Goal: Use online tool/utility: Use online tool/utility

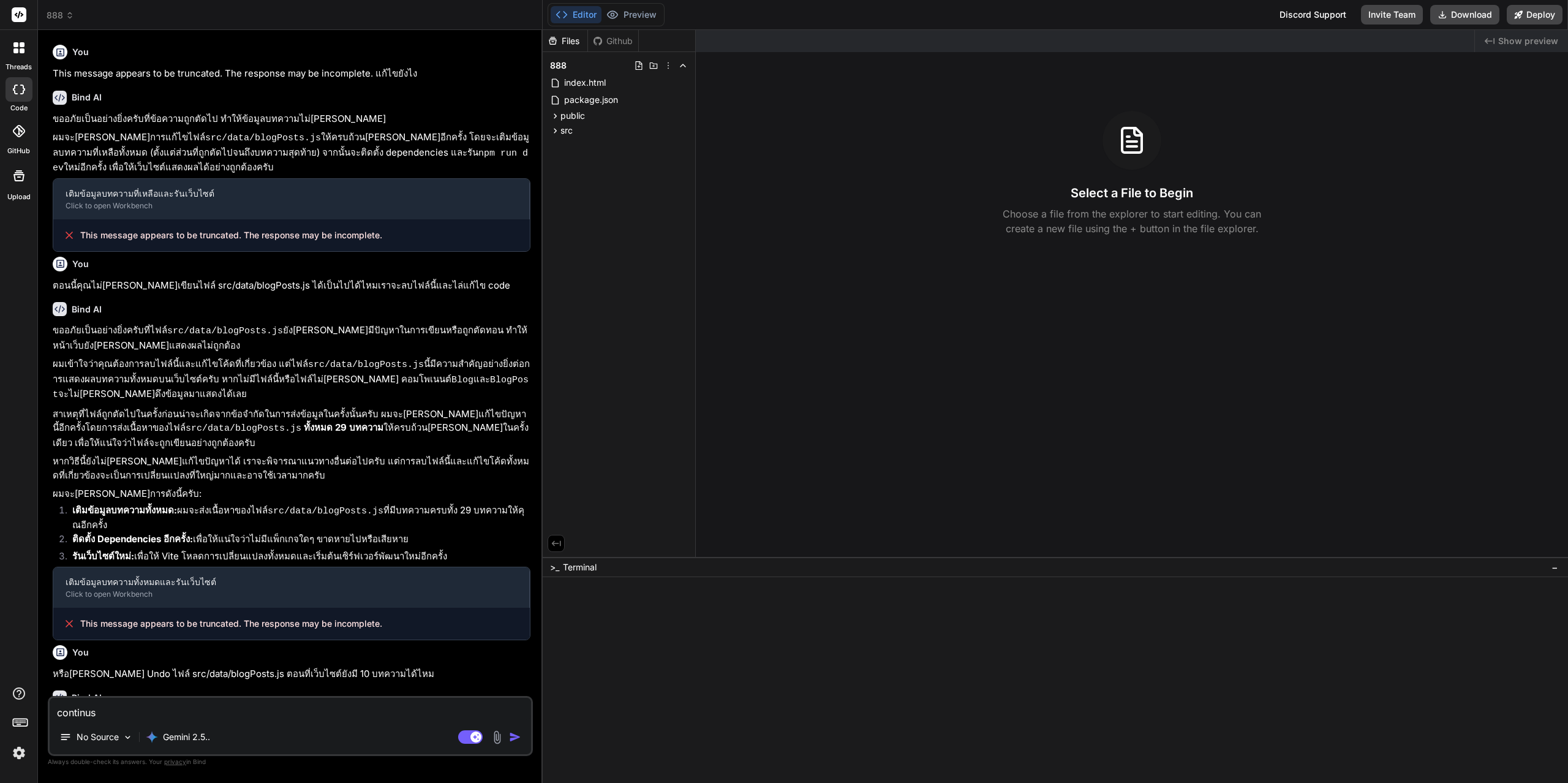
type textarea "x"
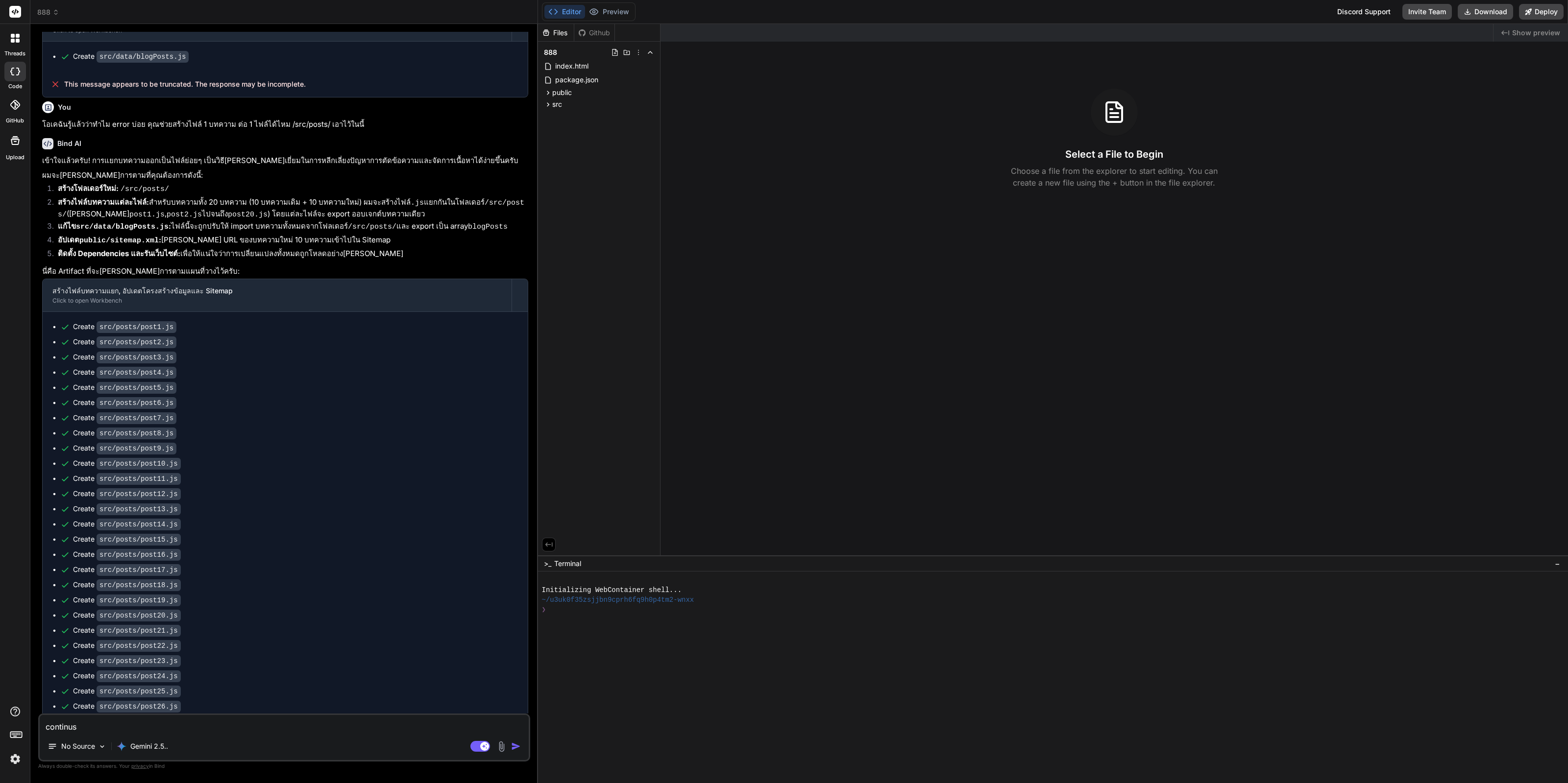
scroll to position [871, 0]
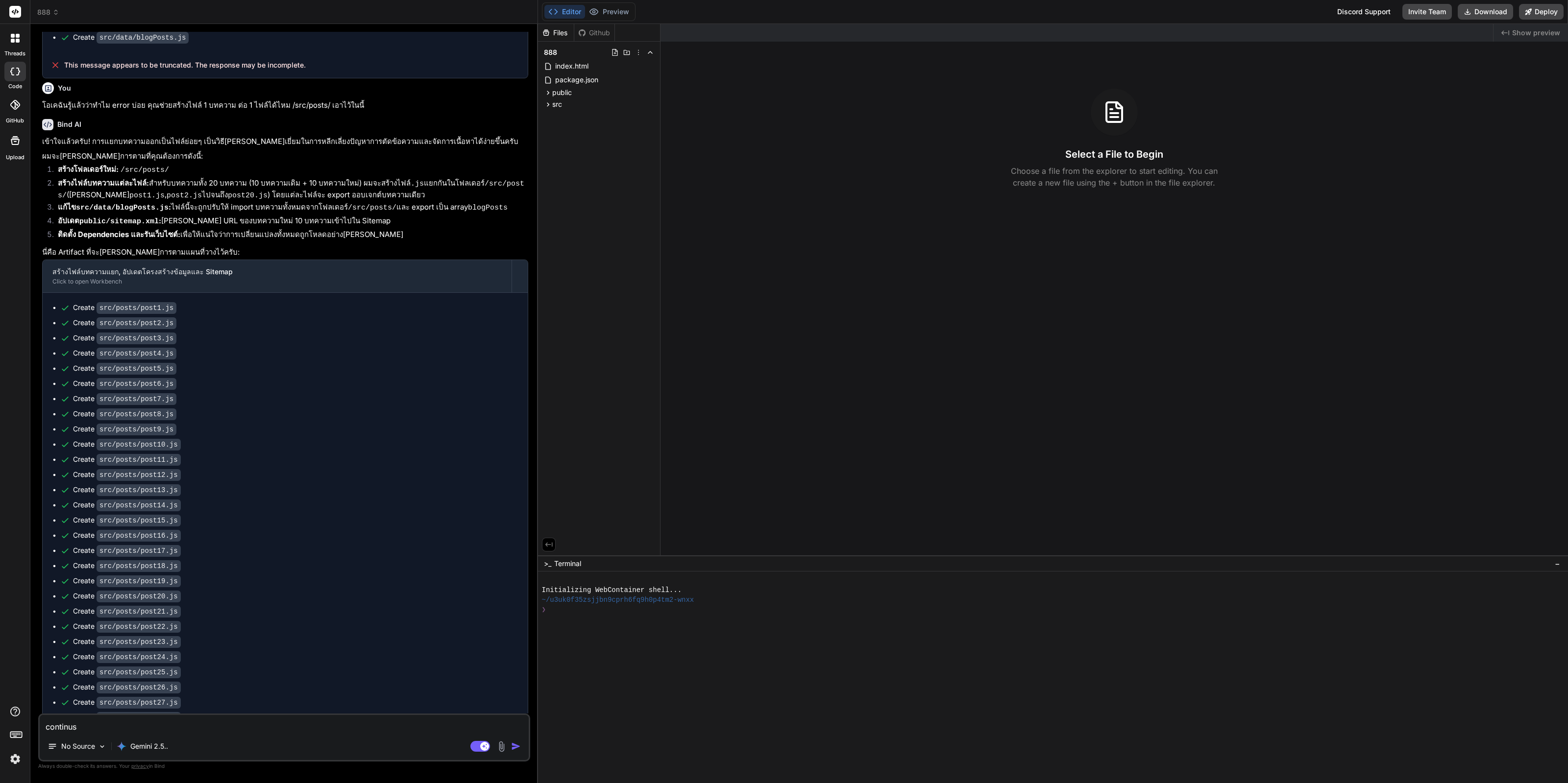
click at [260, 625] on div "continus No Source Gemini 2.5.. Agent Mode. When this toggle is activated, AI a…" at bounding box center [284, 737] width 492 height 48
type textarea "continusแ"
type textarea "x"
type textarea "continusแน"
type textarea "x"
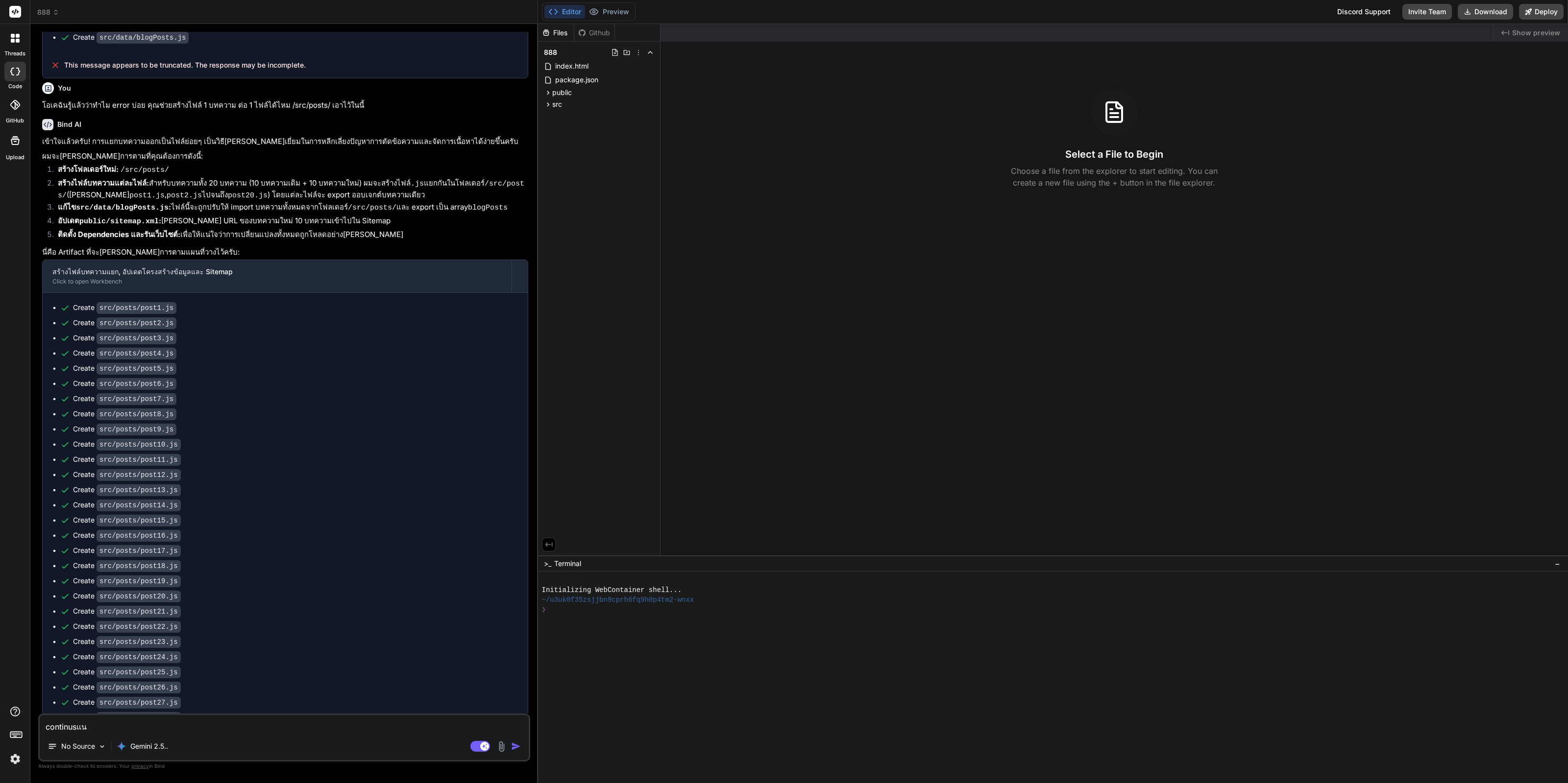
type textarea "continusแนื"
type textarea "x"
type textarea "continusแนืท"
type textarea "x"
type textarea "continusแนื"
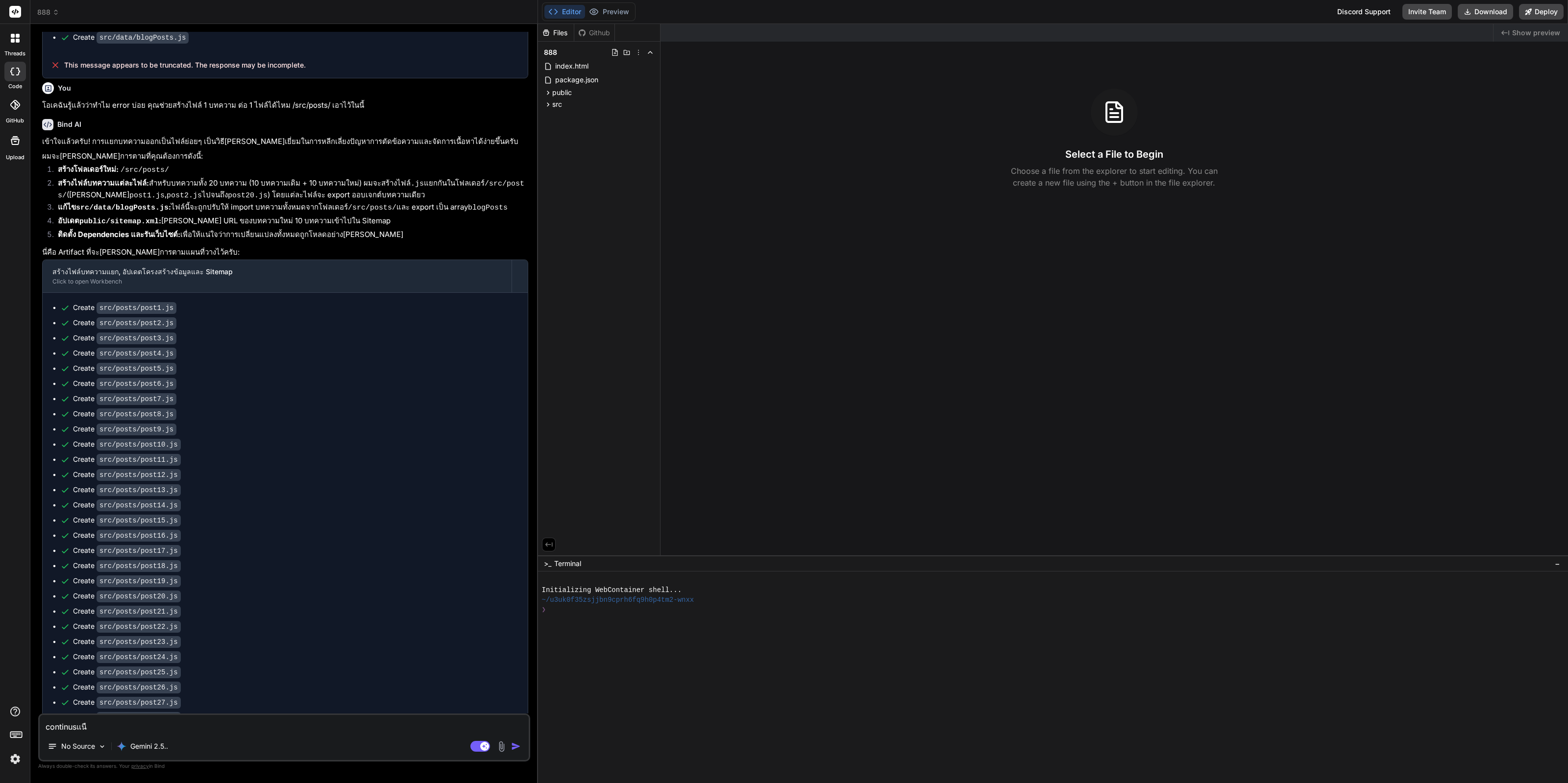
type textarea "x"
type textarea "continusแน"
type textarea "x"
type textarea "continusแ"
type textarea "x"
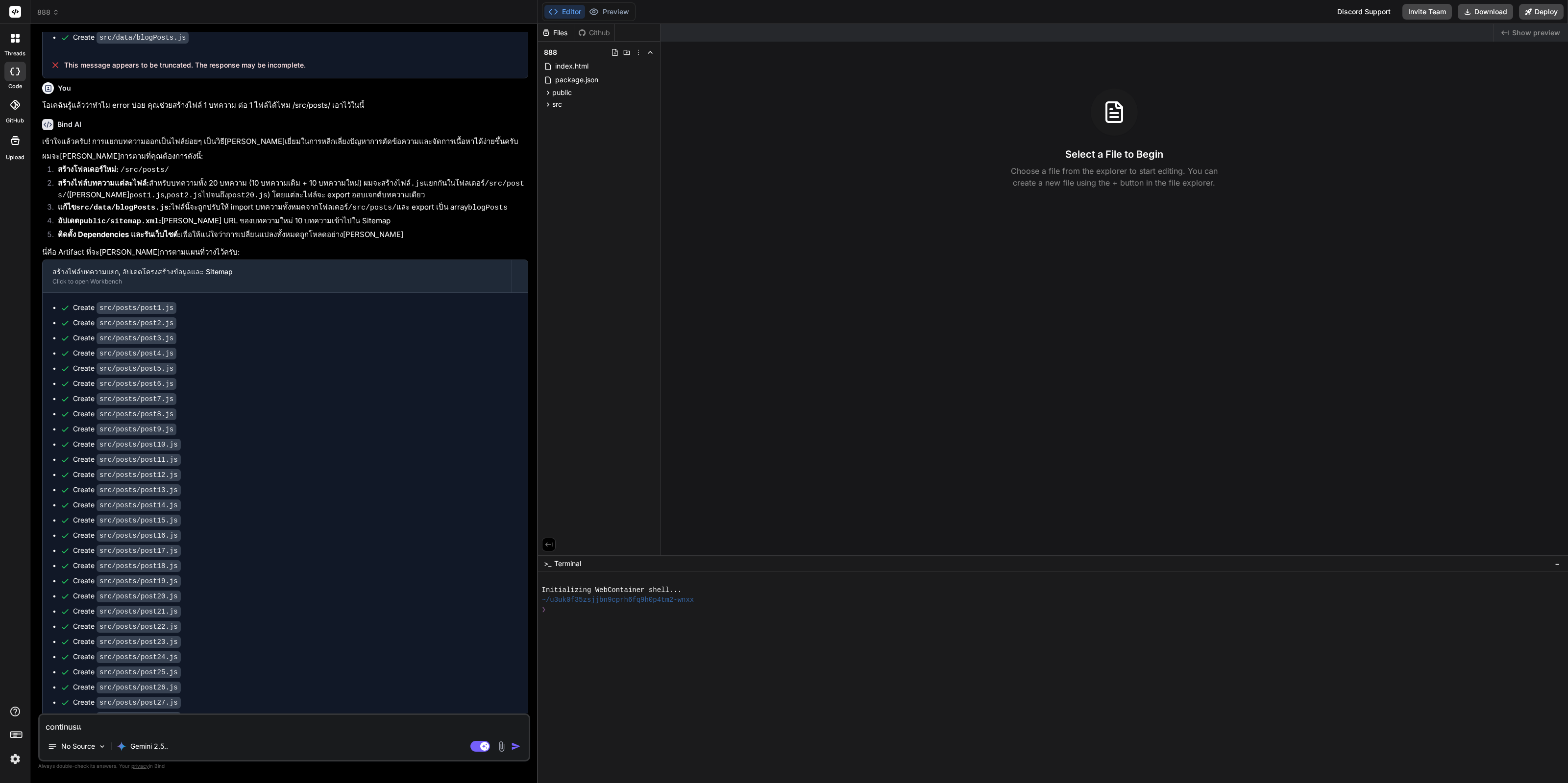
type textarea "continus"
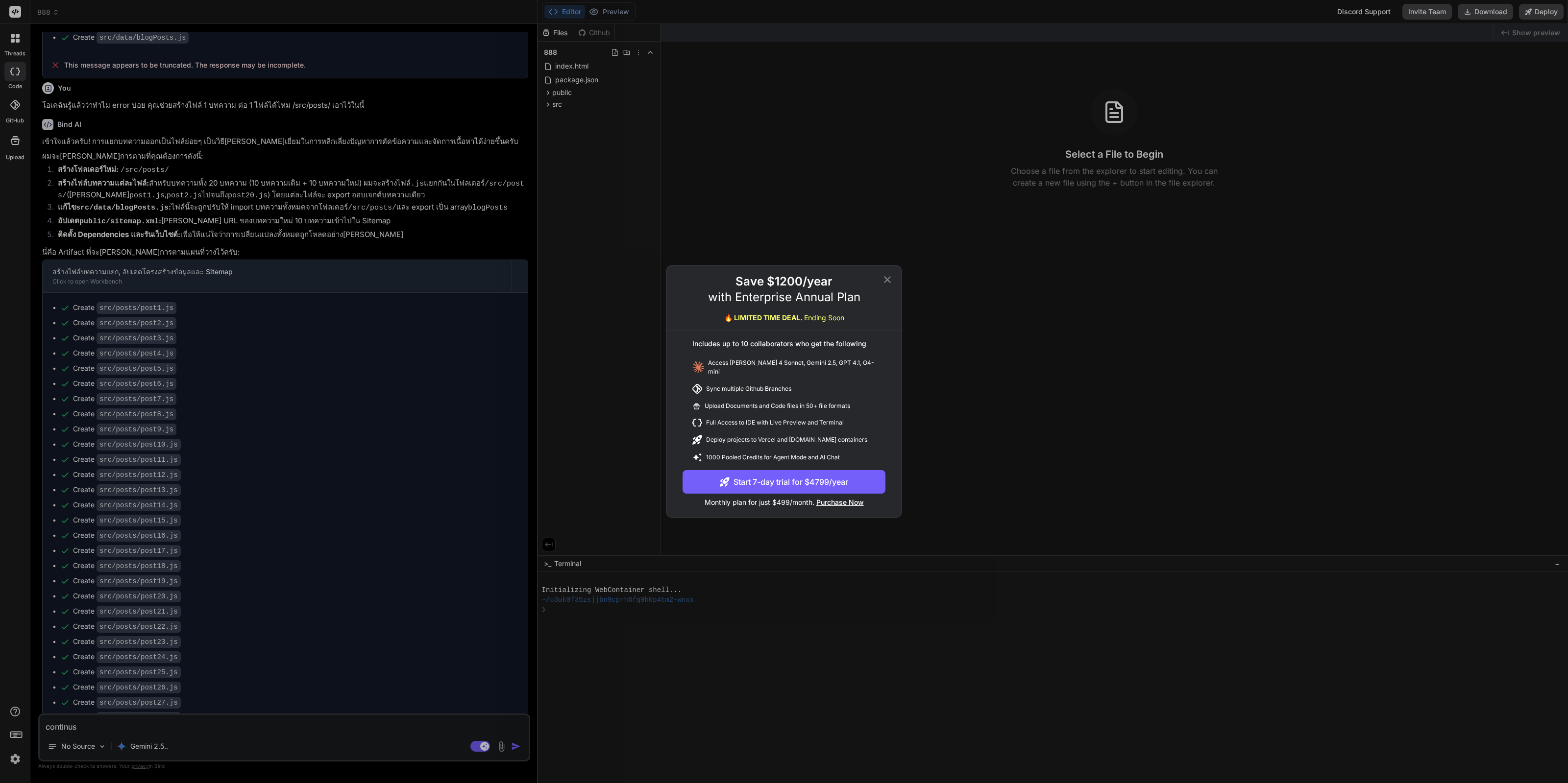
click at [896, 282] on div "Save $1200/year with Enterprise Annual Plan 🔥 LIMITED TIME DEAL. Ending Soon" at bounding box center [784, 302] width 234 height 57
click at [897, 280] on div "Save $1200/year with Enterprise Annual Plan 🔥 LIMITED TIME DEAL. Ending Soon" at bounding box center [784, 302] width 234 height 57
click at [892, 285] on icon at bounding box center [887, 279] width 12 height 12
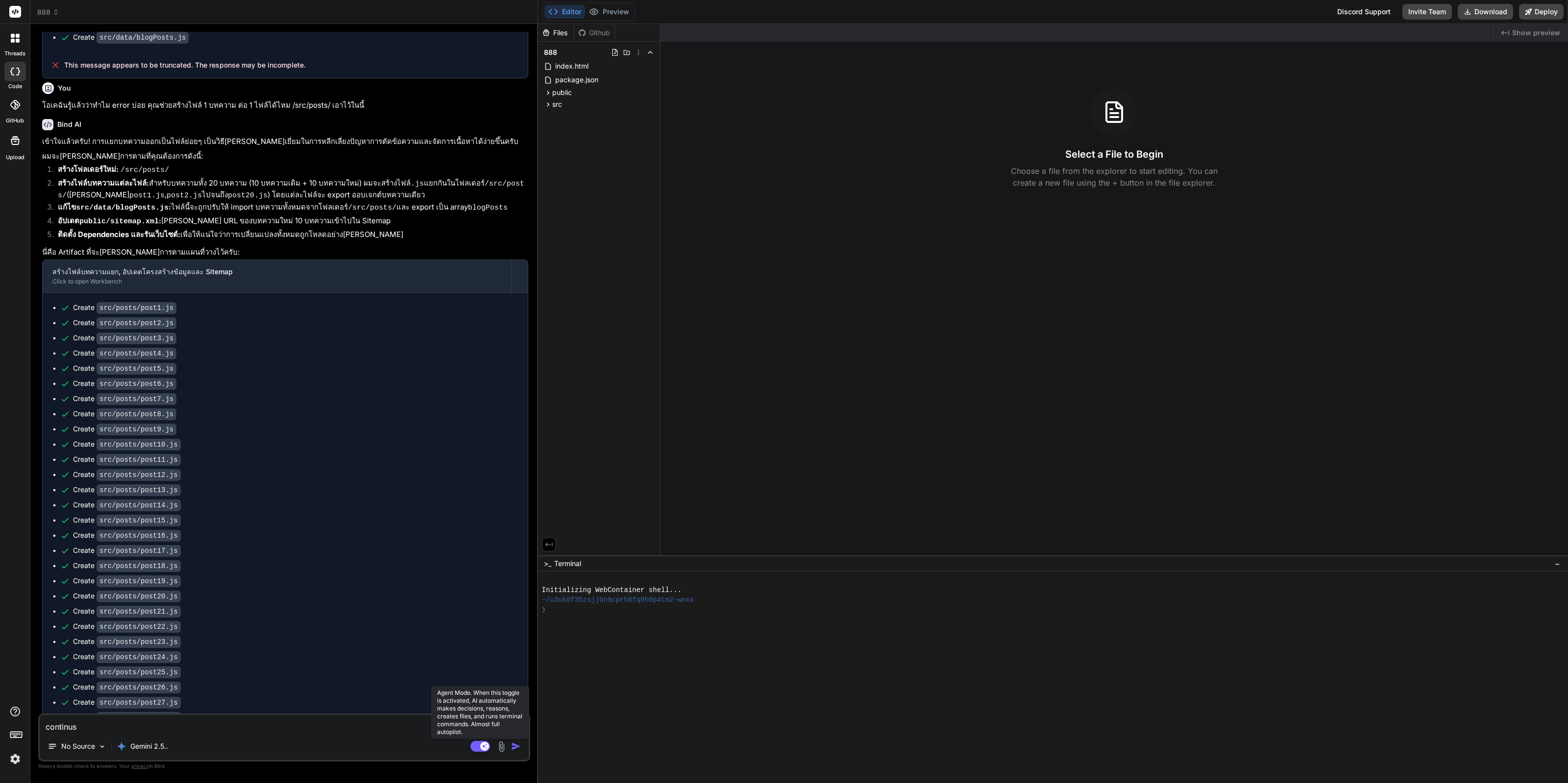
click at [483, 625] on rect at bounding box center [485, 746] width 9 height 9
click at [514, 625] on img "button" at bounding box center [516, 746] width 10 height 10
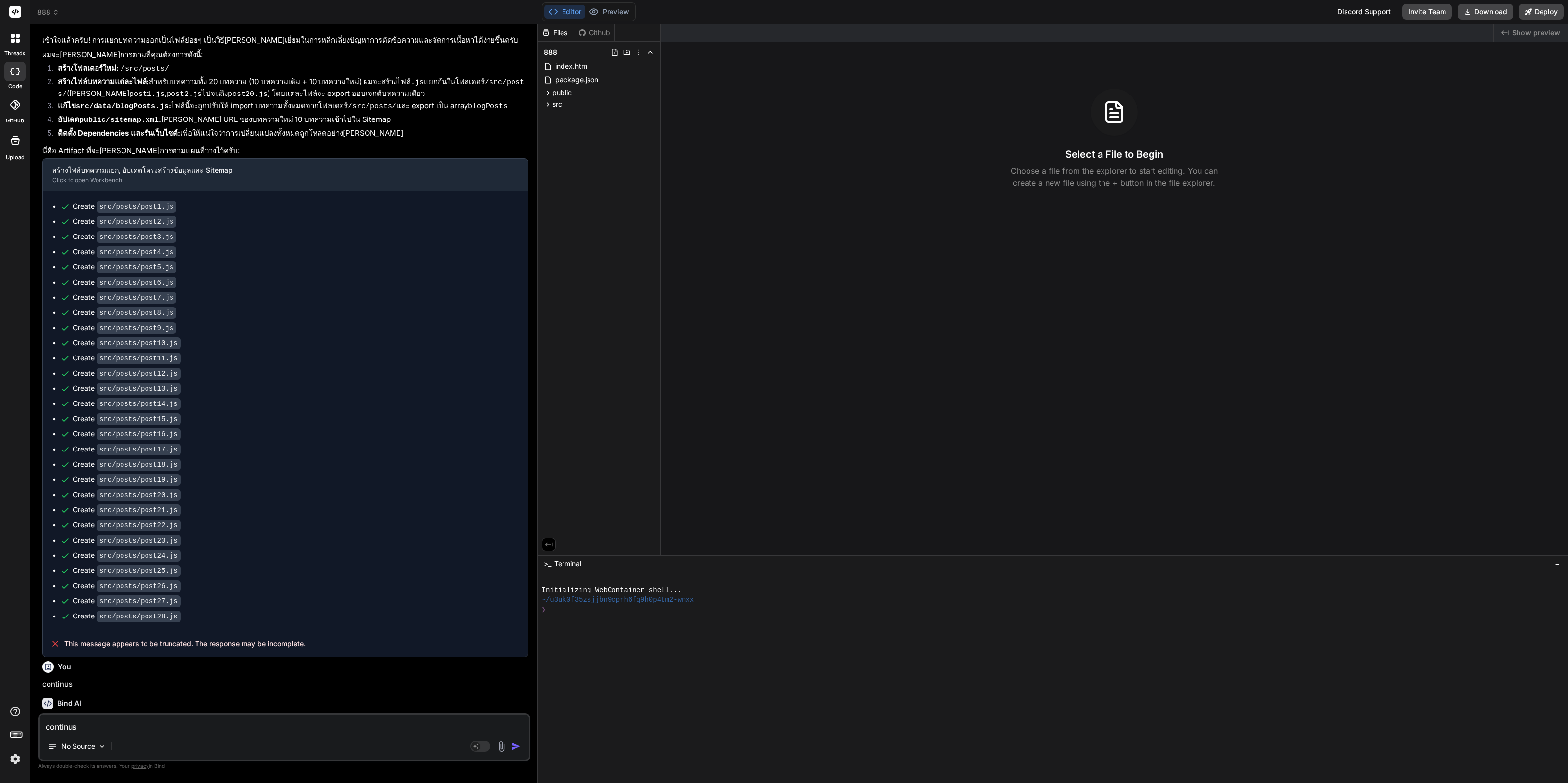
type textarea "x"
